Goal: Task Accomplishment & Management: Use online tool/utility

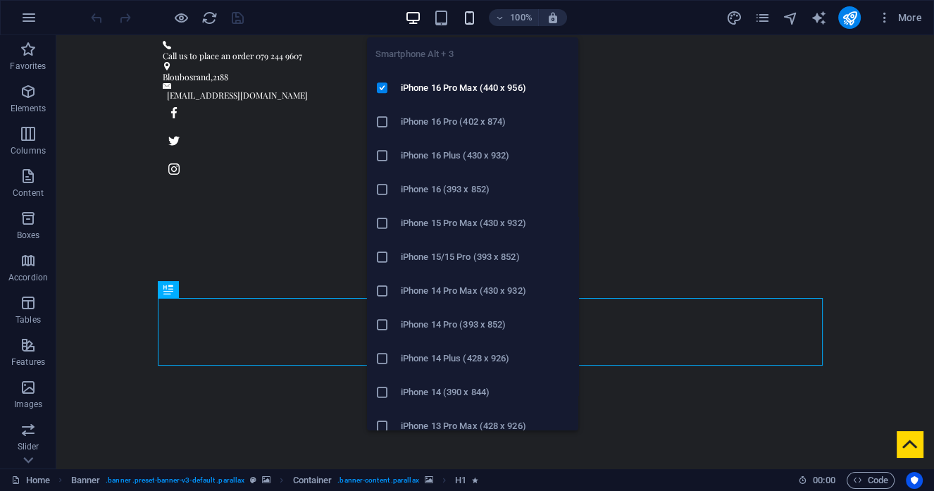
click at [466, 15] on icon "button" at bounding box center [469, 18] width 16 height 16
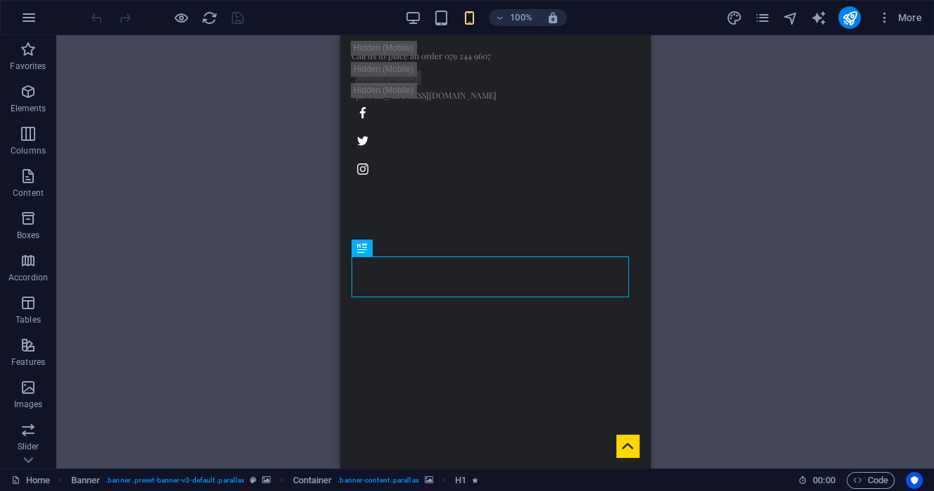
drag, startPoint x: 717, startPoint y: 208, endPoint x: 670, endPoint y: 216, distance: 47.8
click at [717, 209] on div "Drag here to replace the existing content. Press “Ctrl” if you want to create a…" at bounding box center [495, 251] width 878 height 433
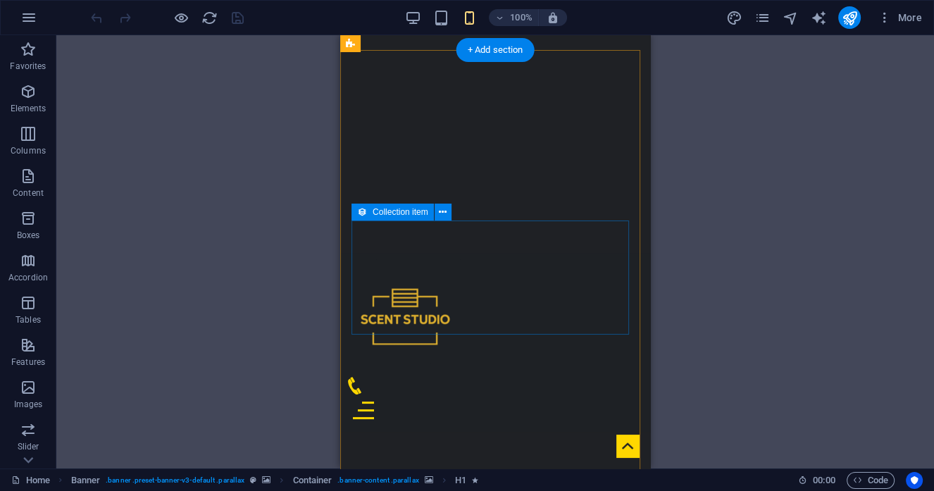
scroll to position [315, 0]
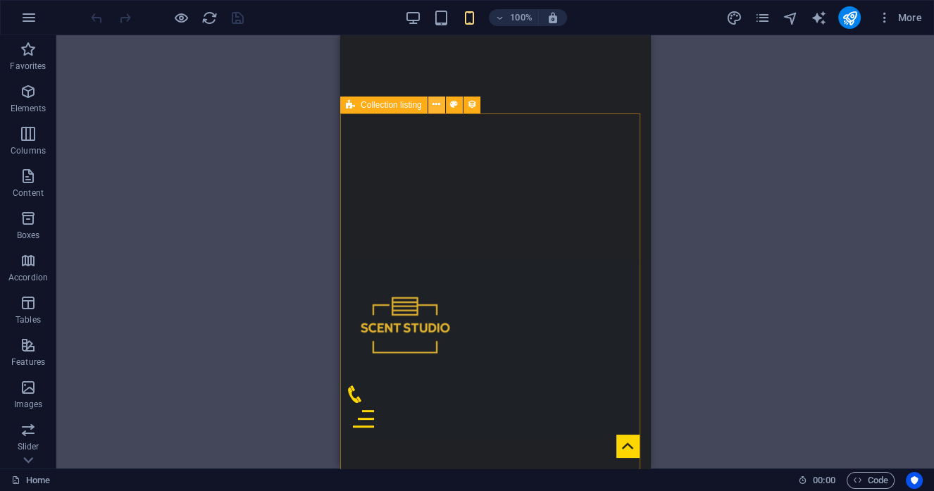
click at [433, 107] on icon at bounding box center [437, 104] width 8 height 15
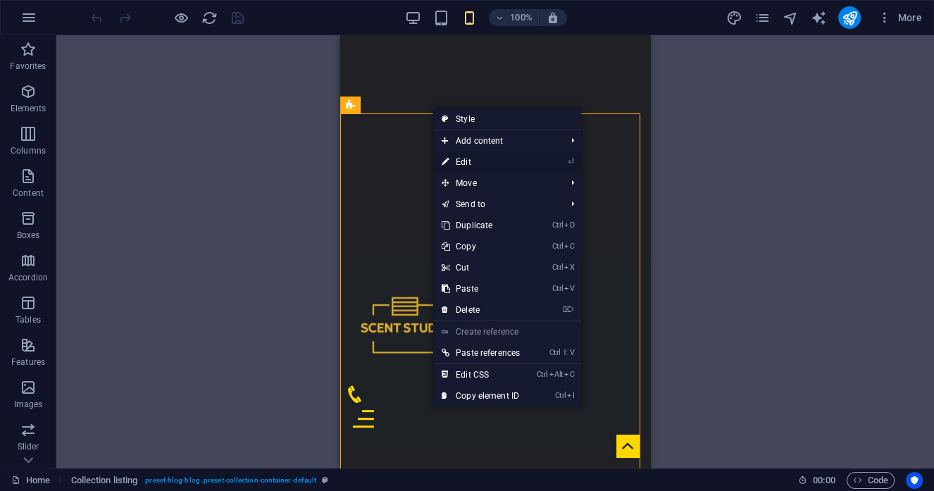
click at [456, 158] on link "⏎ Edit" at bounding box center [480, 161] width 95 height 21
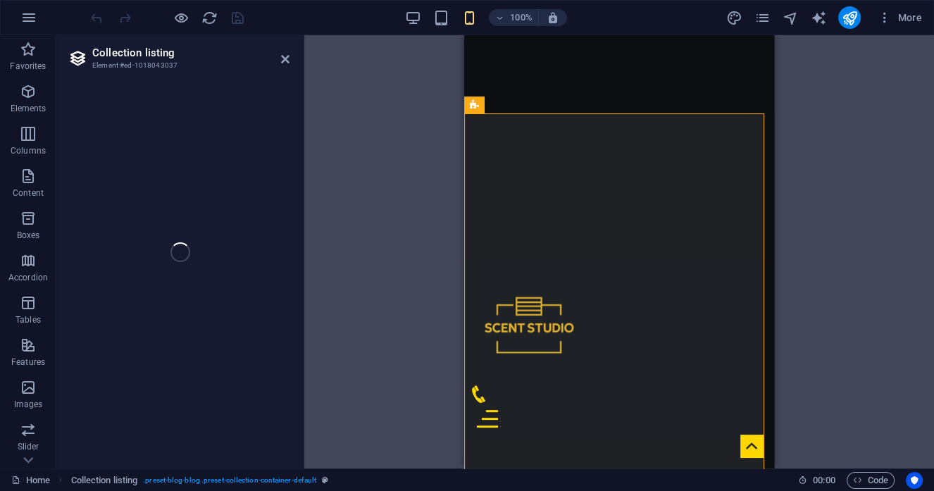
select select "68e381584c1e6084970b5545"
select select "createdAt_DESC"
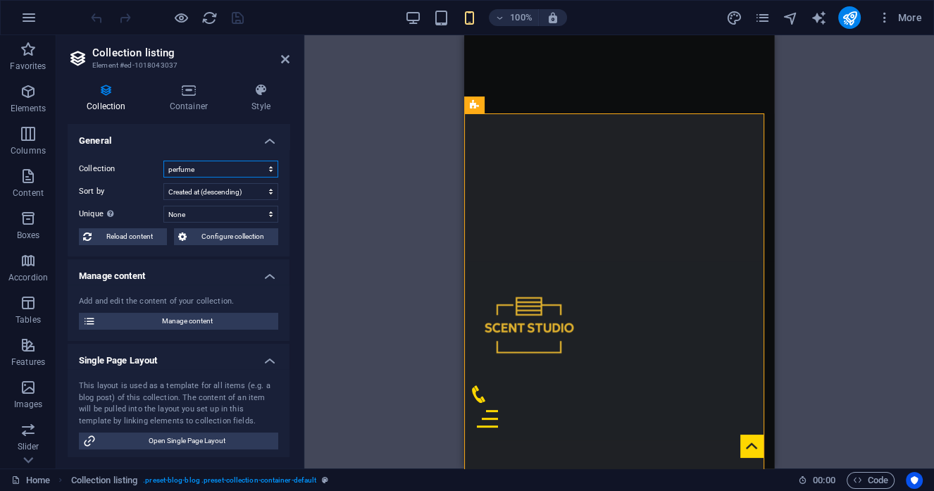
click at [237, 163] on select "FOR HER FOR HIM perfume Products" at bounding box center [220, 169] width 115 height 17
click at [311, 219] on div "Drag here to replace the existing content. Press “Ctrl” if you want to create a…" at bounding box center [619, 251] width 630 height 433
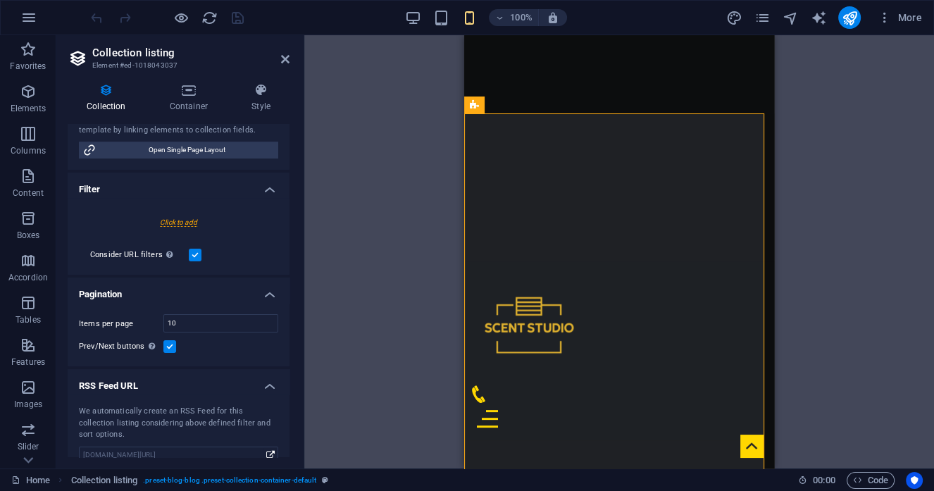
scroll to position [291, 0]
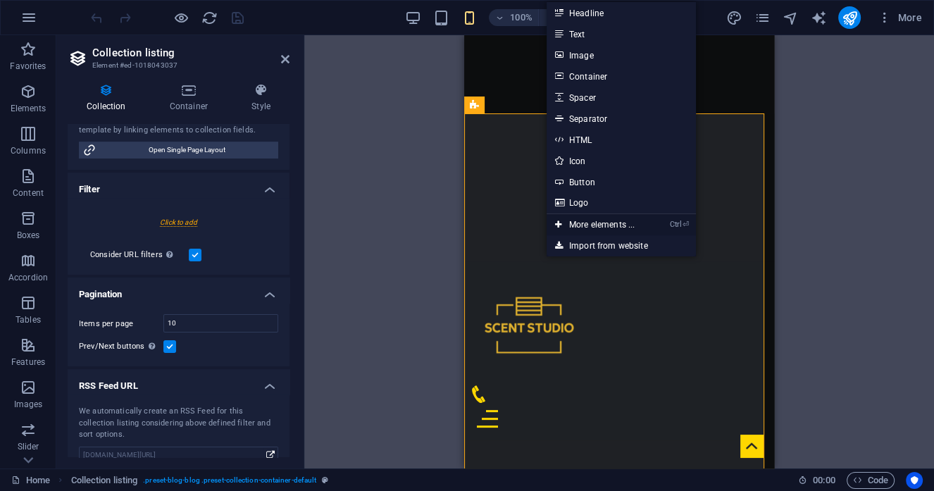
click at [612, 225] on link "Ctrl ⏎ More elements ..." at bounding box center [595, 224] width 97 height 21
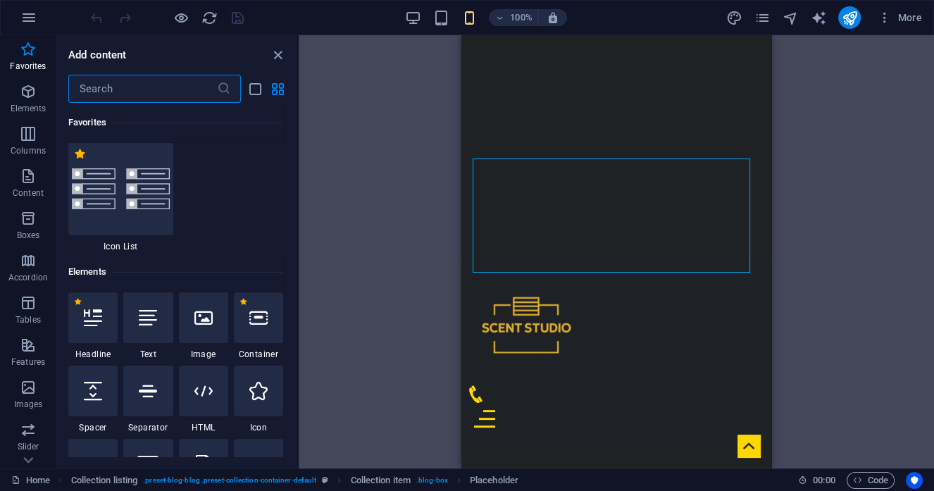
scroll to position [88, 0]
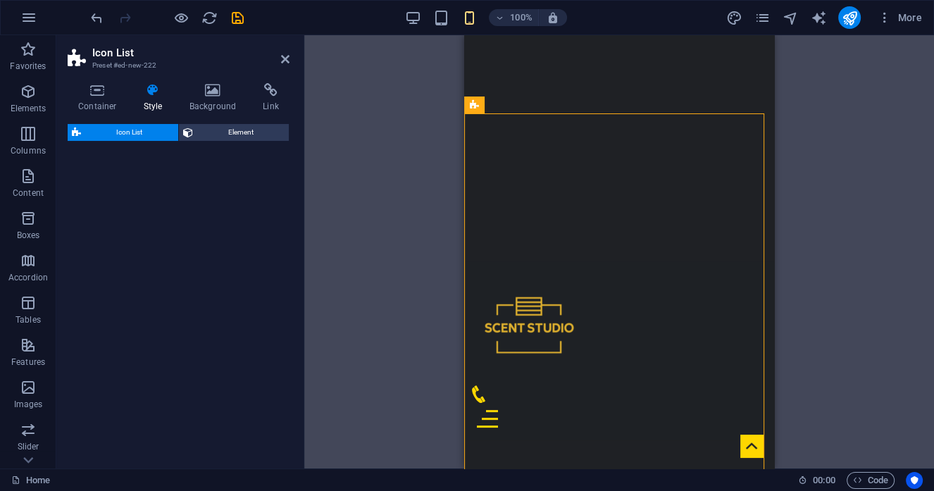
select select "rem"
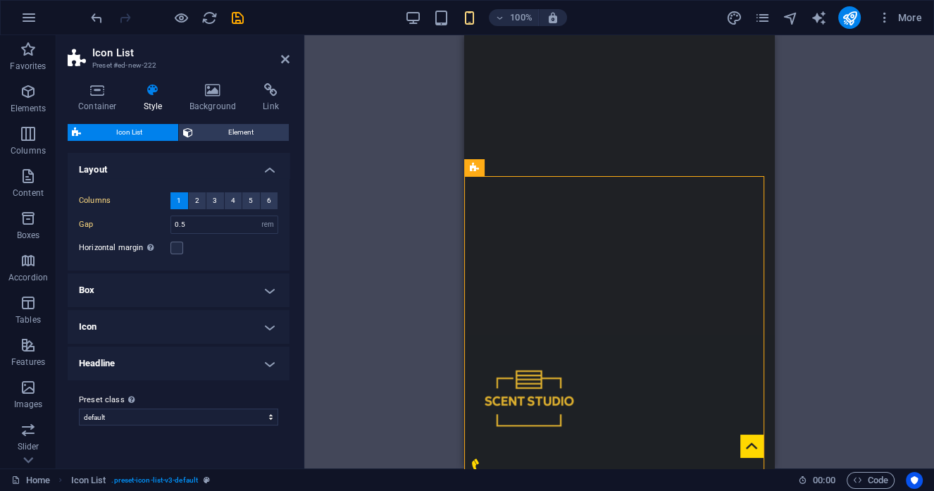
scroll to position [240, 0]
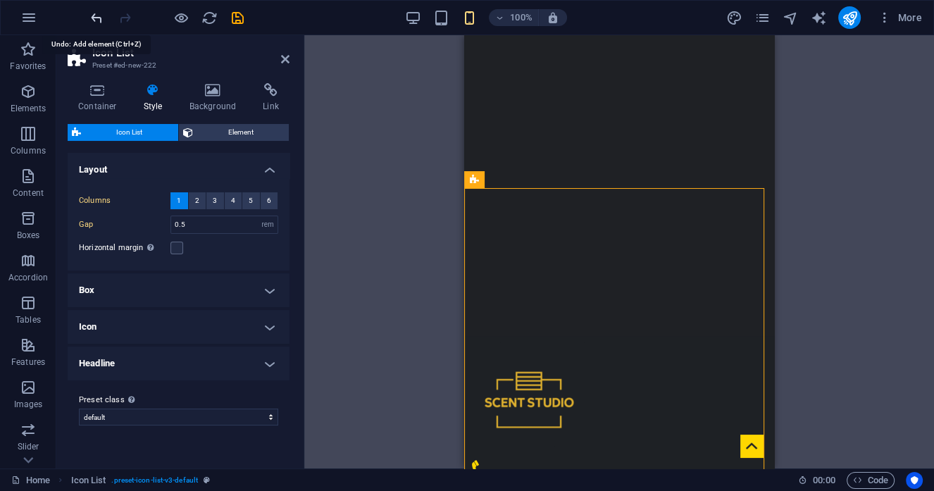
click at [97, 14] on icon "undo" at bounding box center [97, 18] width 16 height 16
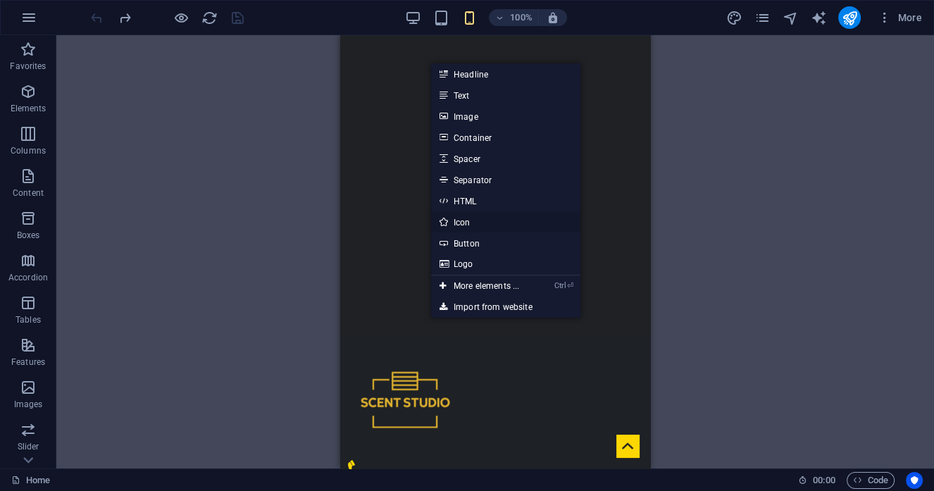
click at [544, 228] on link "Icon" at bounding box center [505, 221] width 149 height 21
select select "xMidYMid"
select select "px"
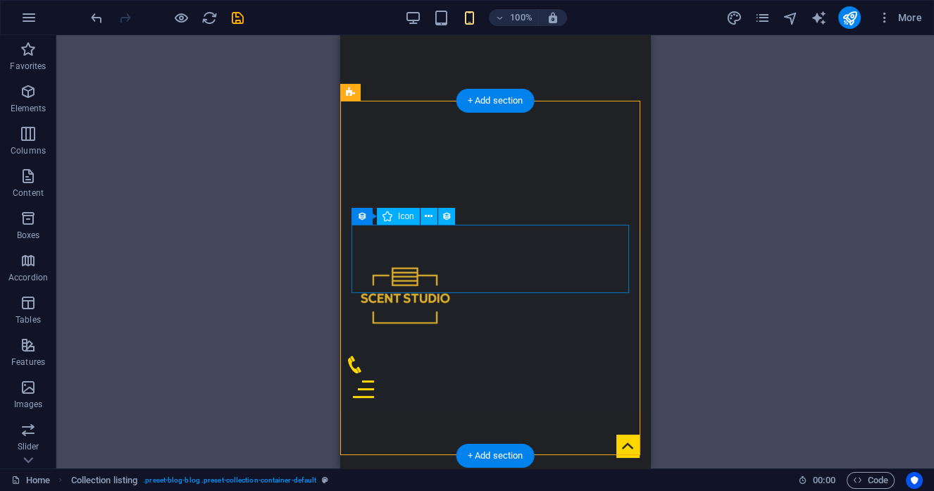
scroll to position [363, 0]
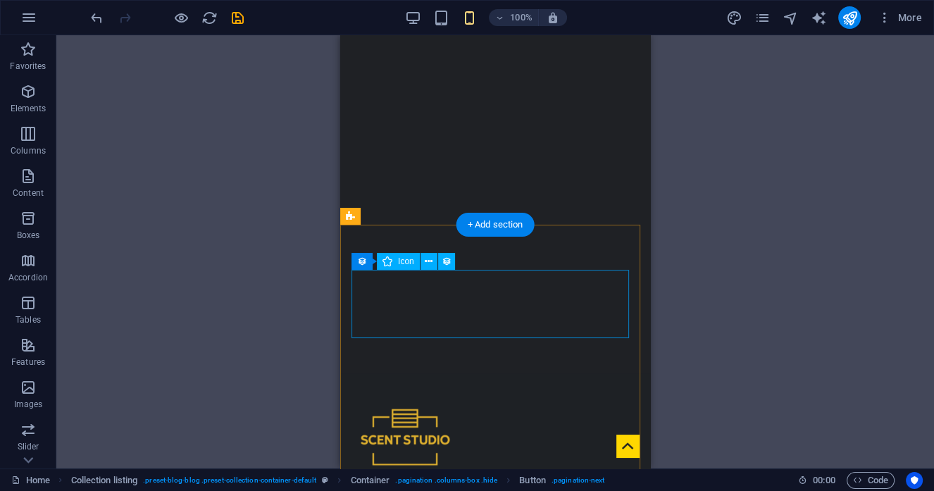
scroll to position [197, 0]
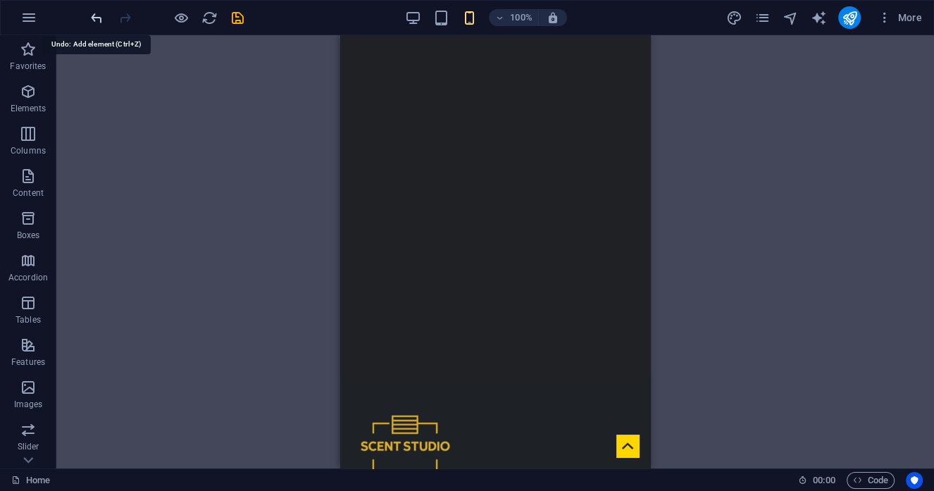
click at [92, 14] on icon "undo" at bounding box center [97, 18] width 16 height 16
